Goal: Task Accomplishment & Management: Use online tool/utility

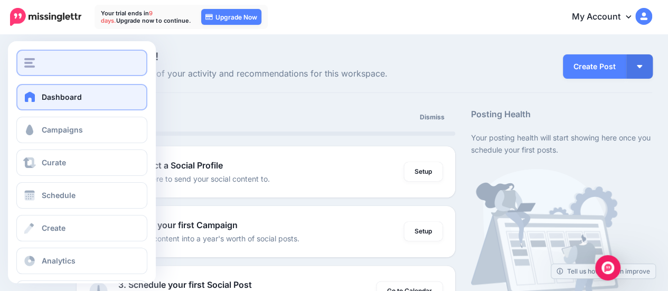
click at [27, 61] on img "button" at bounding box center [29, 63] width 11 height 10
click at [27, 56] on button "button" at bounding box center [81, 63] width 131 height 26
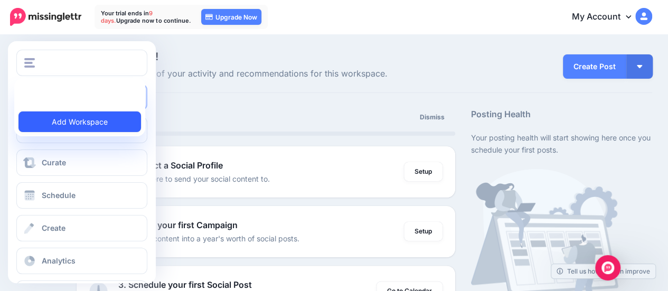
click at [60, 128] on link "Add Workspace" at bounding box center [79, 121] width 122 height 21
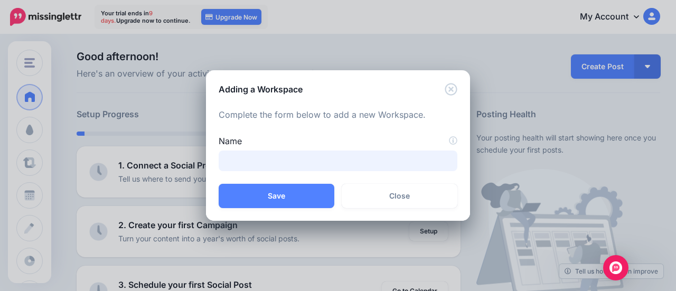
click at [313, 160] on input "Name" at bounding box center [338, 160] width 239 height 21
click at [451, 84] on icon "Close" at bounding box center [451, 89] width 13 height 13
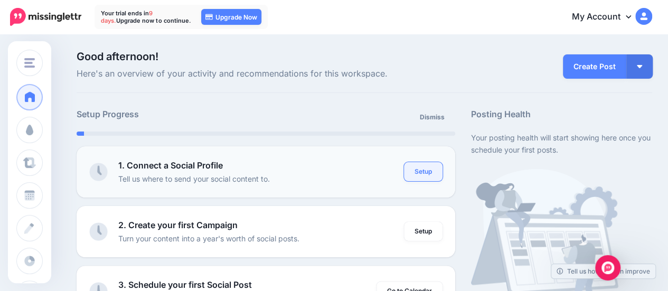
click at [425, 178] on link "Setup" at bounding box center [423, 171] width 39 height 19
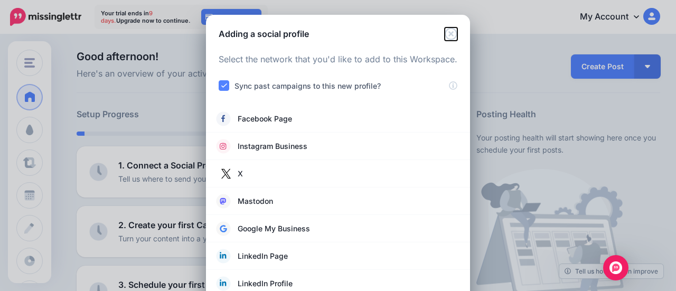
click at [448, 30] on icon "Close" at bounding box center [451, 33] width 13 height 13
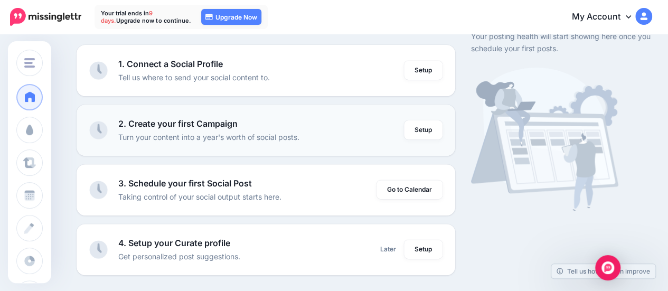
scroll to position [106, 0]
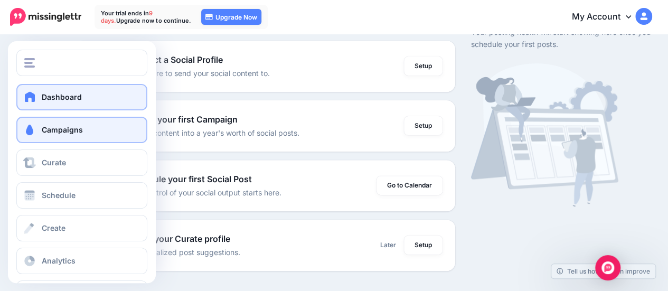
click at [92, 129] on link "Campaigns" at bounding box center [81, 130] width 131 height 26
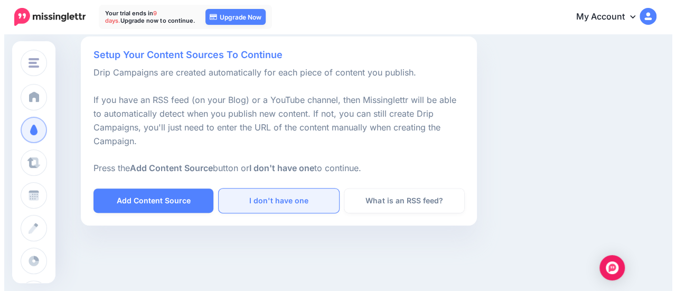
scroll to position [73, 0]
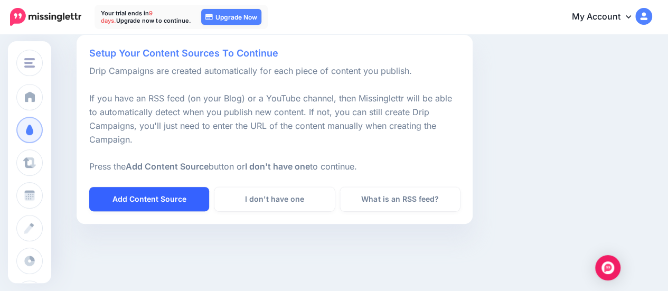
click at [182, 189] on link "Add Content Source" at bounding box center [149, 199] width 120 height 24
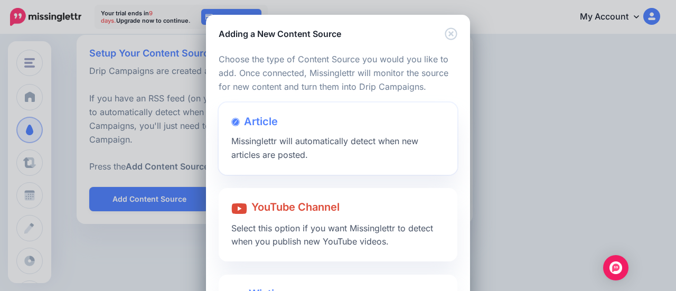
click at [360, 146] on span "Missinglettr will automatically detect when new articles are posted." at bounding box center [324, 148] width 187 height 24
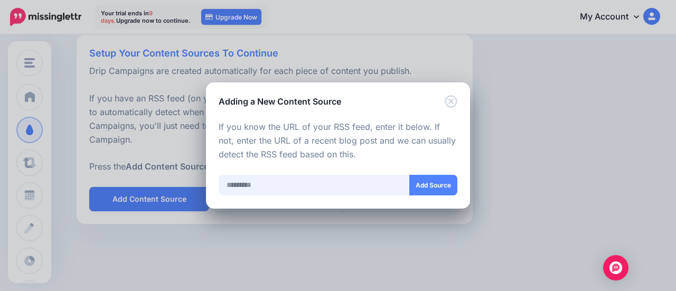
click at [280, 180] on input "text" at bounding box center [314, 185] width 191 height 21
type input "**********"
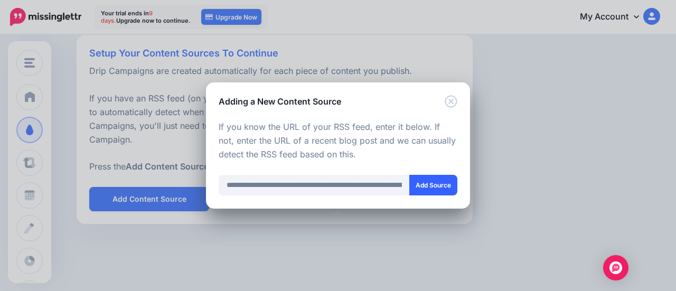
click at [441, 182] on button "Add Source" at bounding box center [433, 185] width 48 height 21
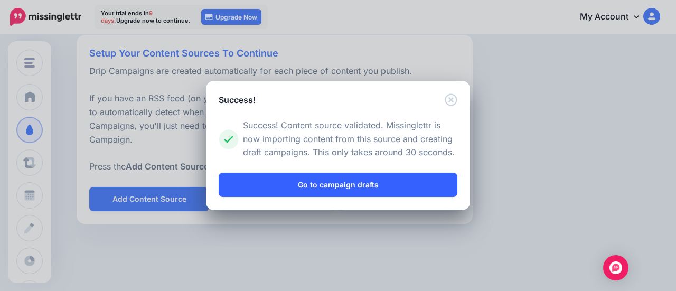
click at [400, 183] on link "Go to campaign drafts" at bounding box center [338, 185] width 239 height 24
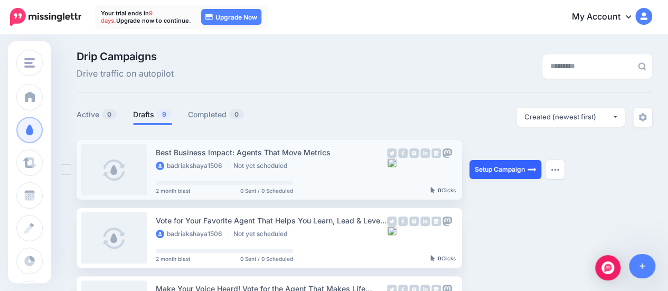
click at [494, 169] on link "Setup Campaign" at bounding box center [505, 169] width 72 height 19
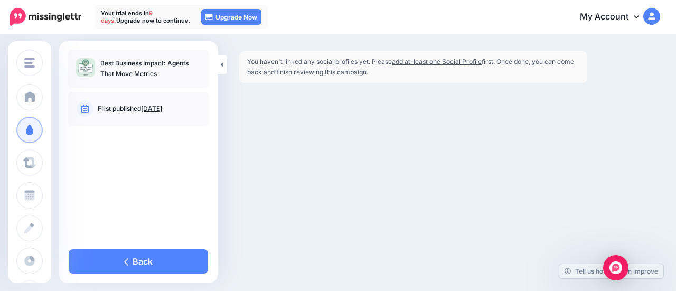
click at [153, 107] on link "[DATE]" at bounding box center [151, 109] width 21 height 8
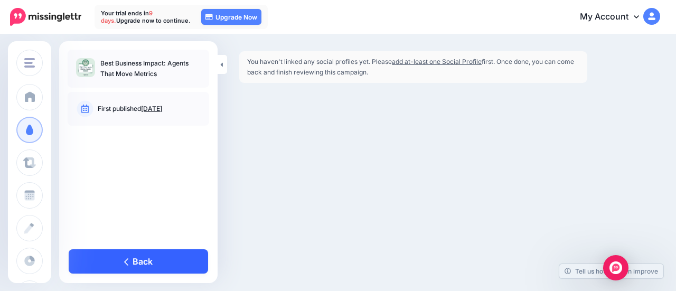
click at [134, 256] on link "Back" at bounding box center [138, 261] width 139 height 24
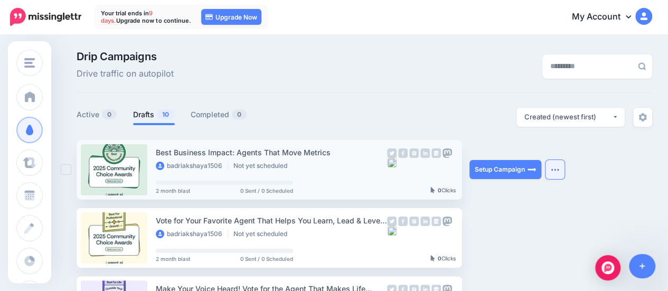
click at [552, 171] on button "button" at bounding box center [554, 169] width 19 height 19
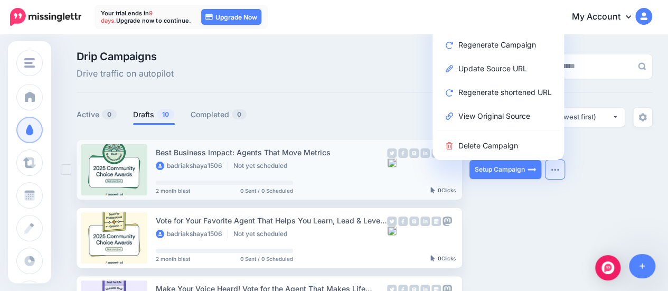
click at [545, 195] on div "Setup Campaign Review Campaign Regenerate Campaign Update Source URL Regenerate…" at bounding box center [508, 170] width 79 height 60
